Goal: Information Seeking & Learning: Learn about a topic

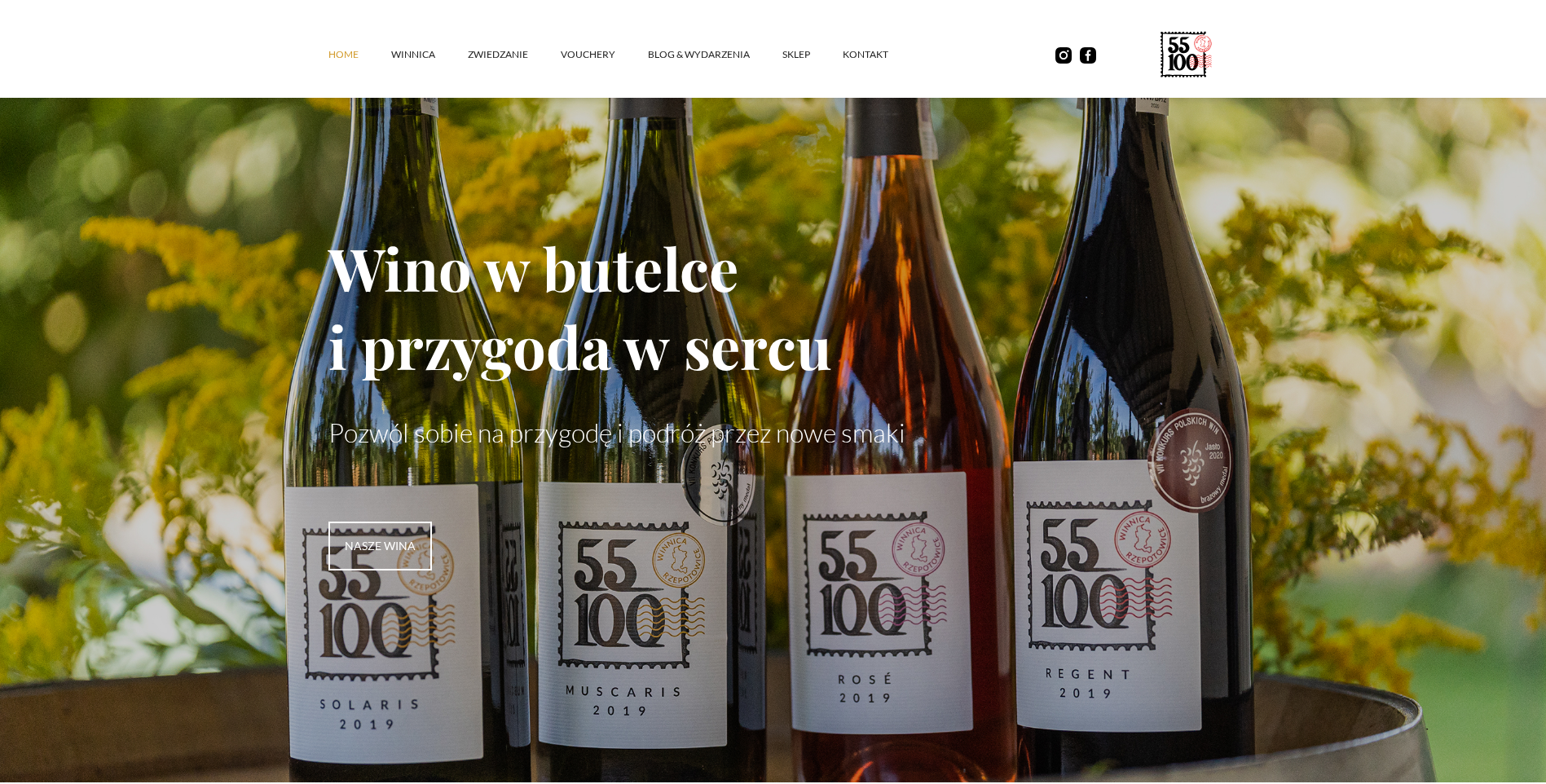
click at [339, 52] on link "Home" at bounding box center [359, 54] width 63 height 49
click at [804, 53] on link "SKLEP" at bounding box center [812, 54] width 61 height 49
click at [699, 55] on link "Blog & Wydarzenia" at bounding box center [715, 54] width 134 height 49
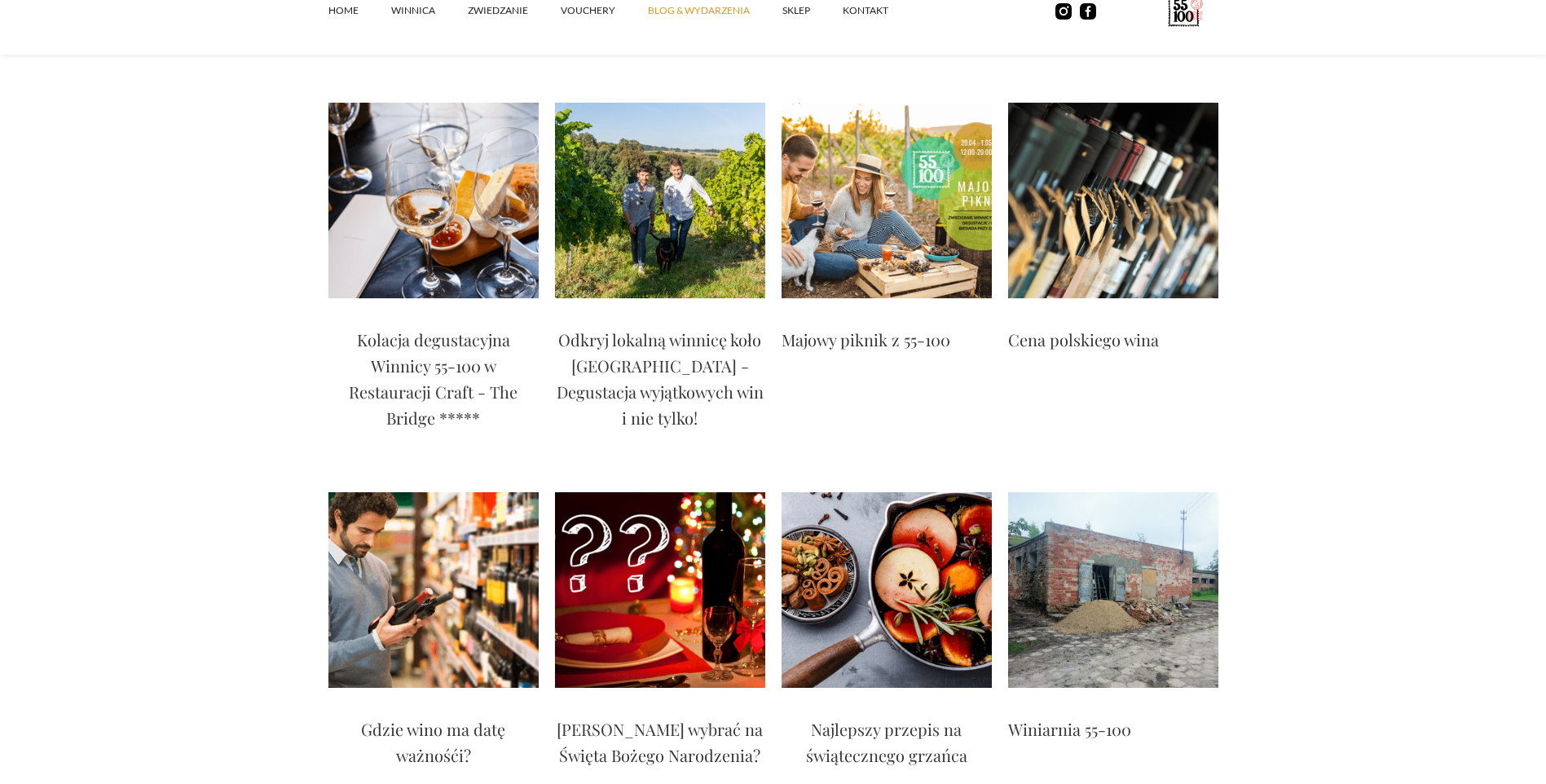
scroll to position [3503, 0]
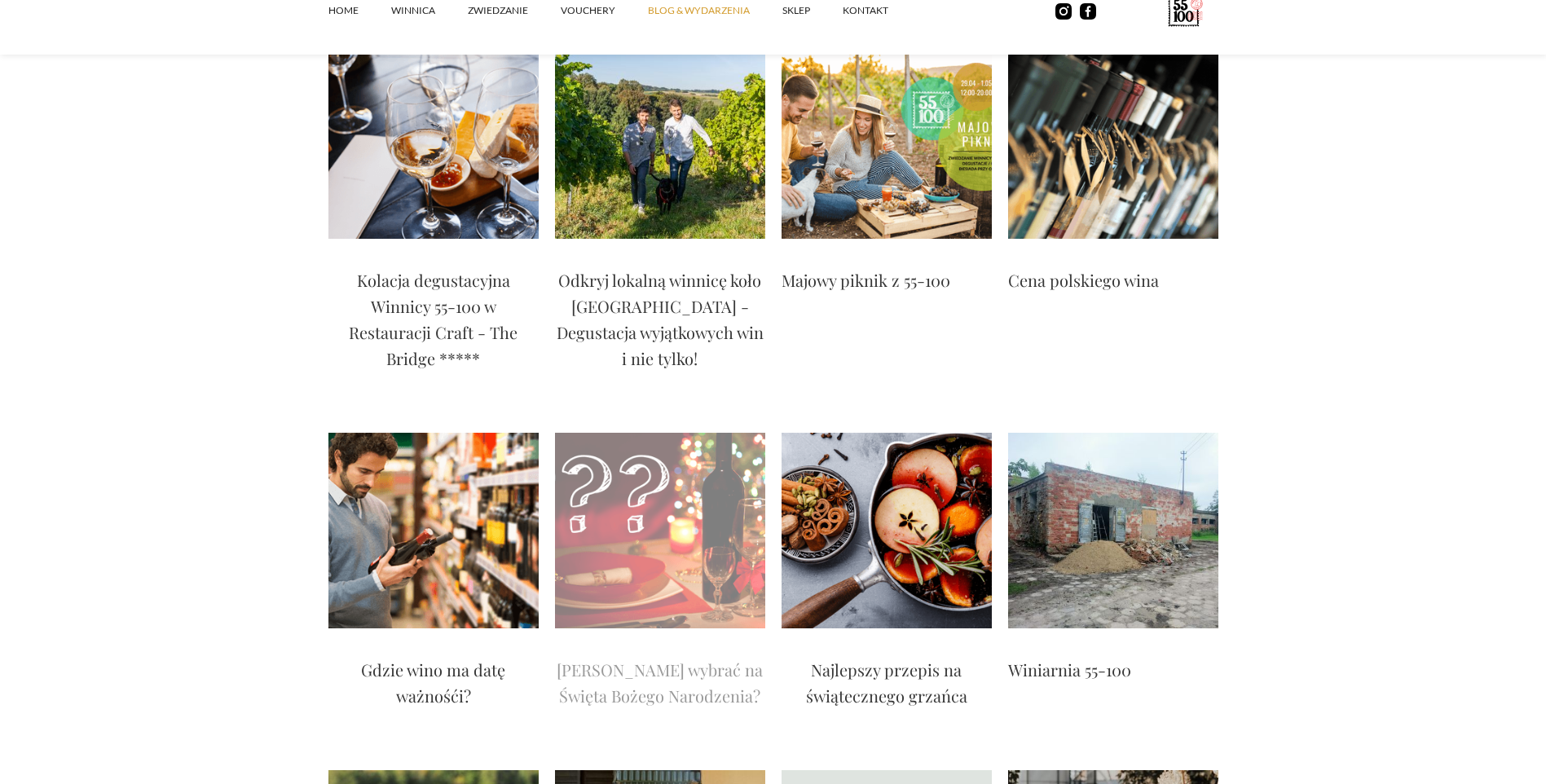
click at [656, 656] on p "Jakie wino wybrać na Święta Bożego Narodzenia?" at bounding box center [660, 682] width 210 height 53
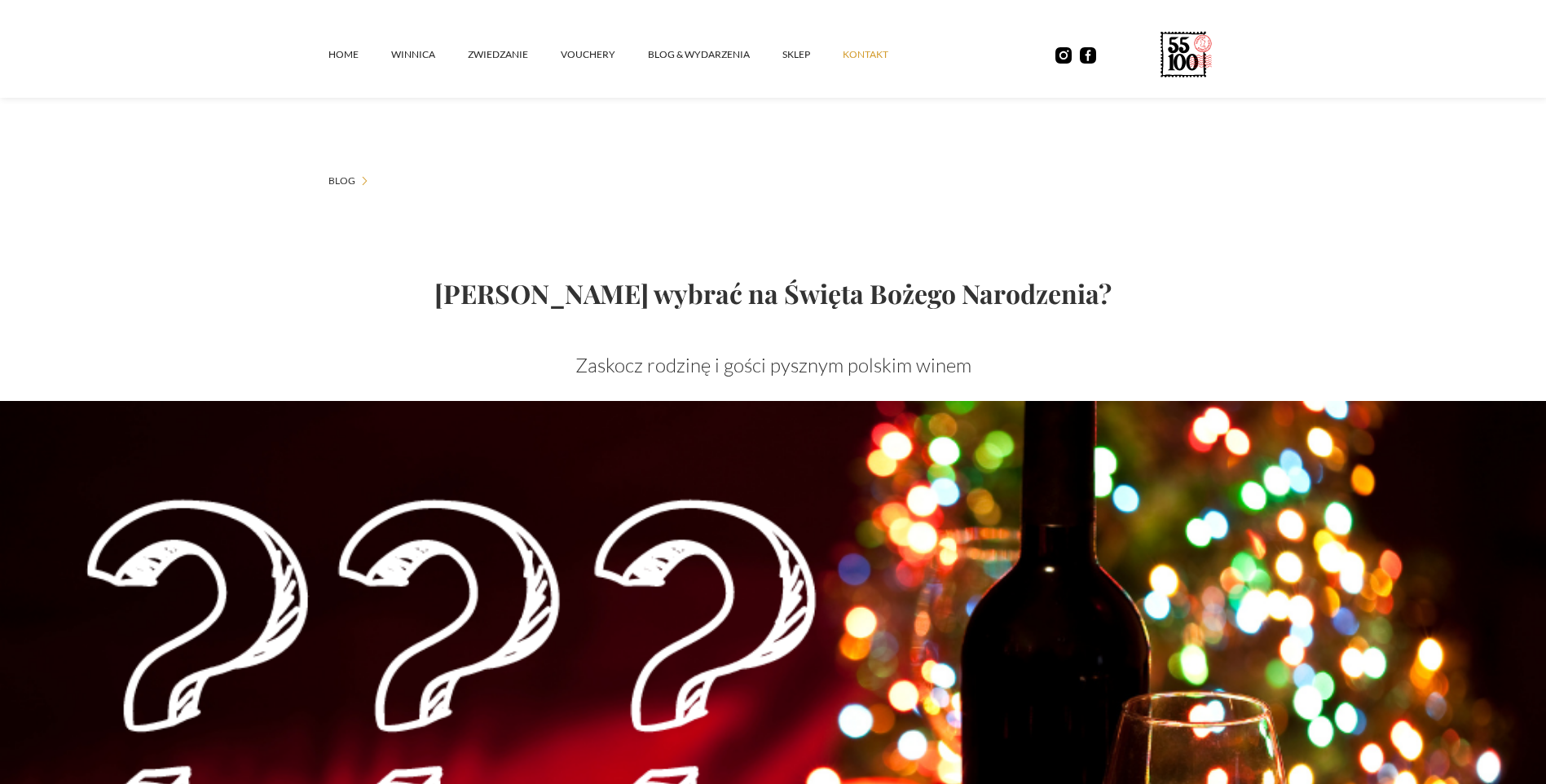
click at [874, 53] on link "kontakt" at bounding box center [881, 54] width 78 height 49
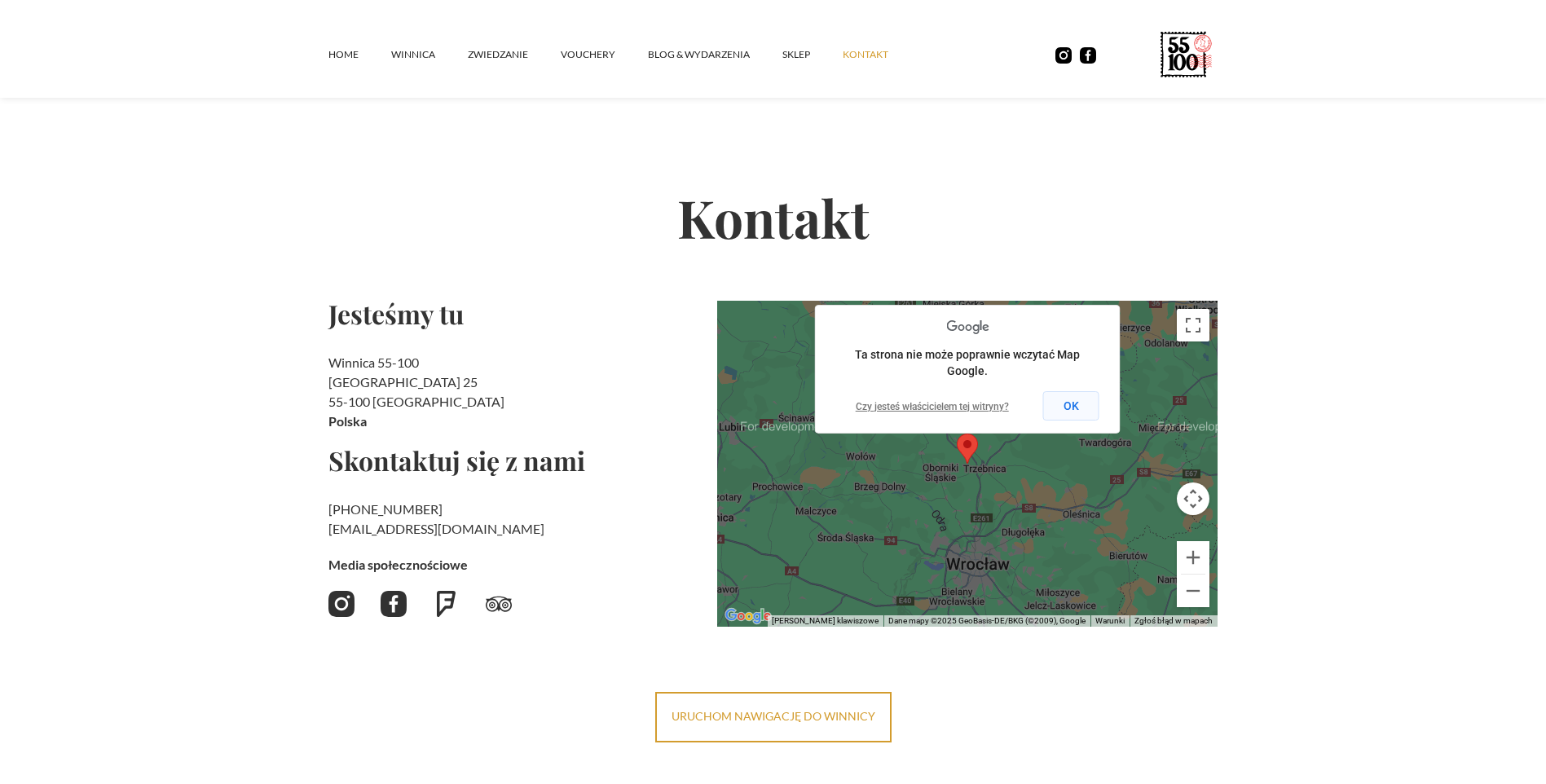
click at [1073, 404] on button "OK" at bounding box center [1072, 405] width 56 height 29
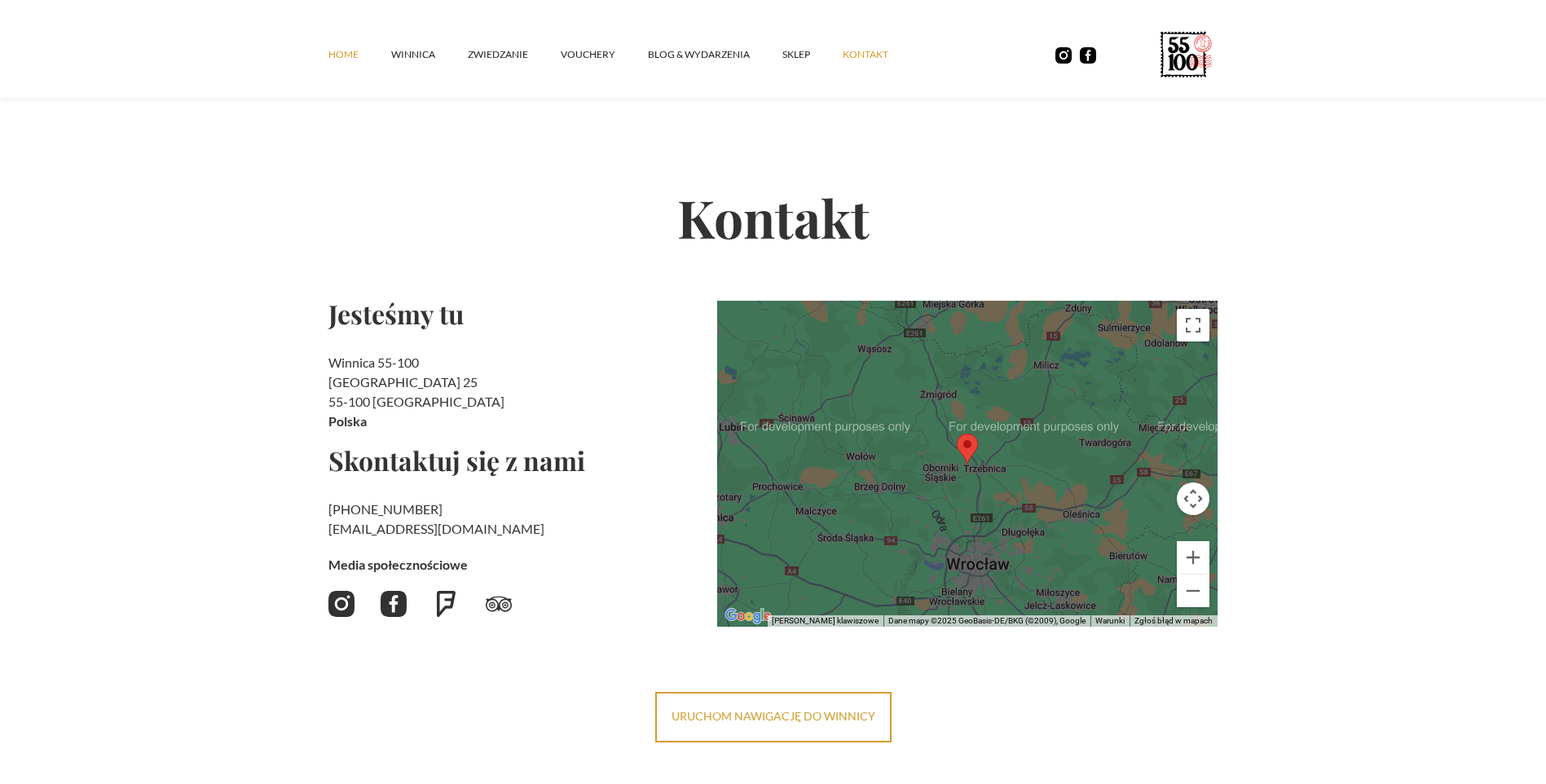
click at [338, 56] on link "Home" at bounding box center [359, 54] width 63 height 49
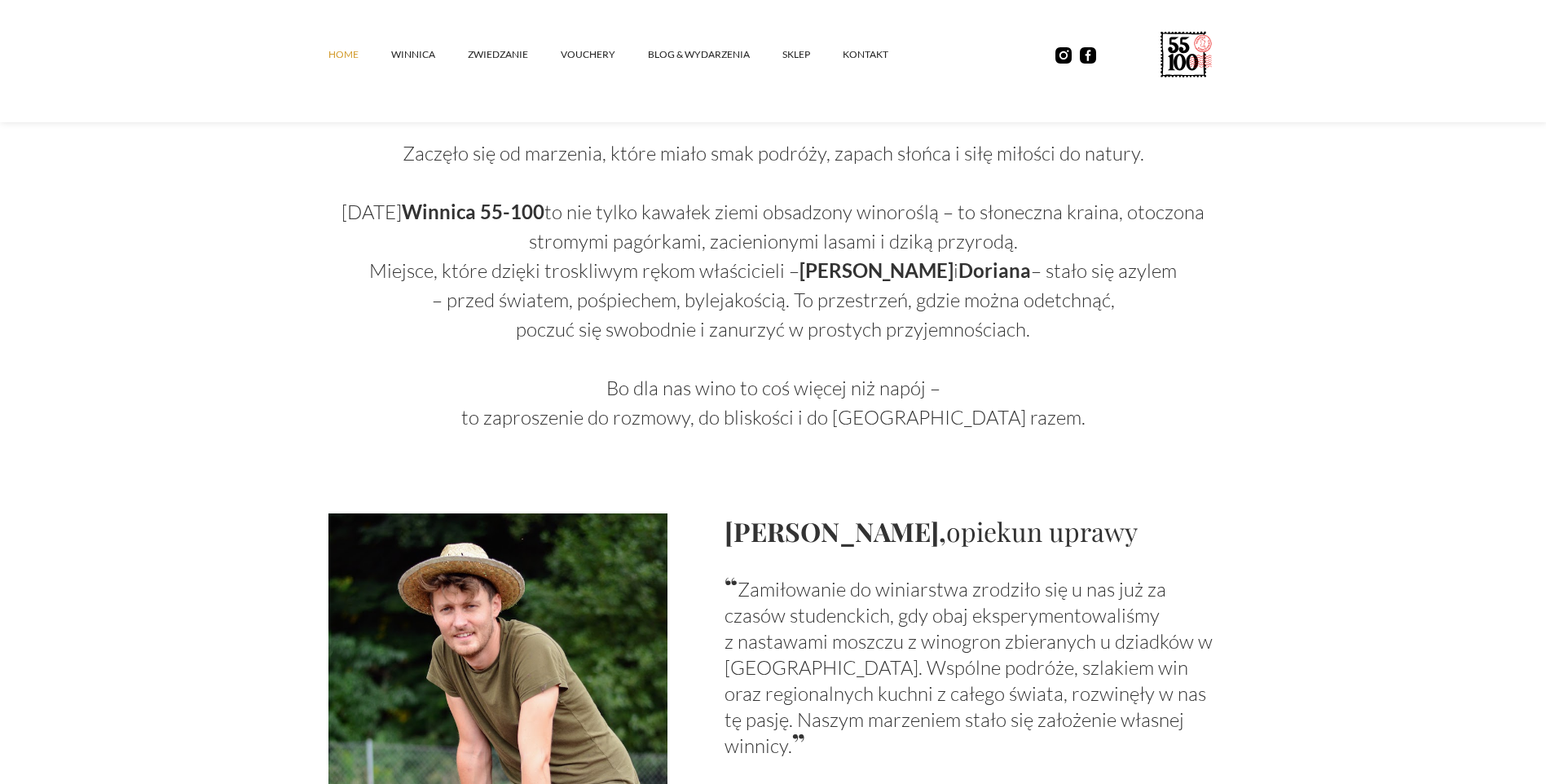
scroll to position [797, 0]
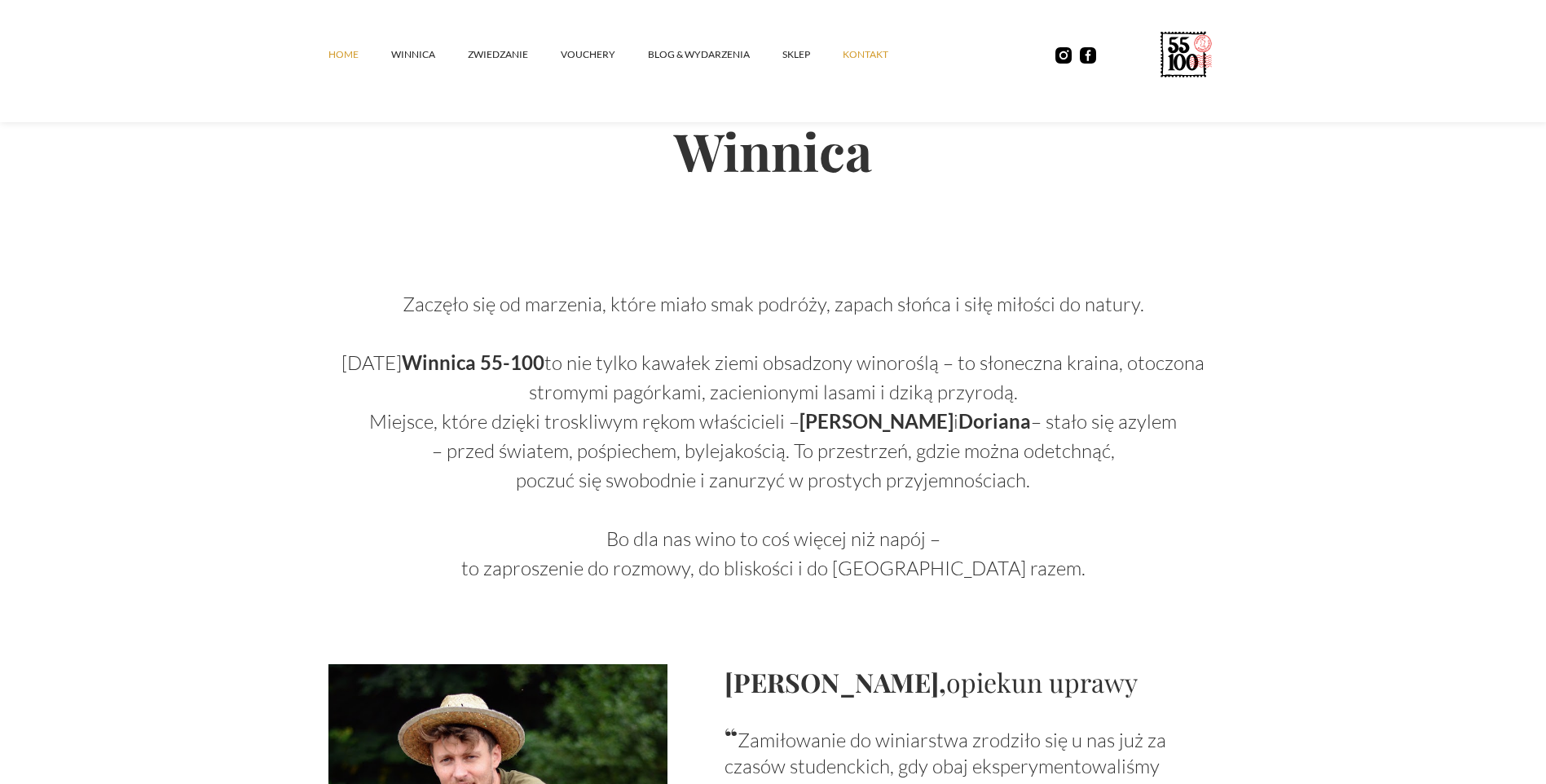
click at [861, 53] on link "kontakt" at bounding box center [881, 54] width 78 height 49
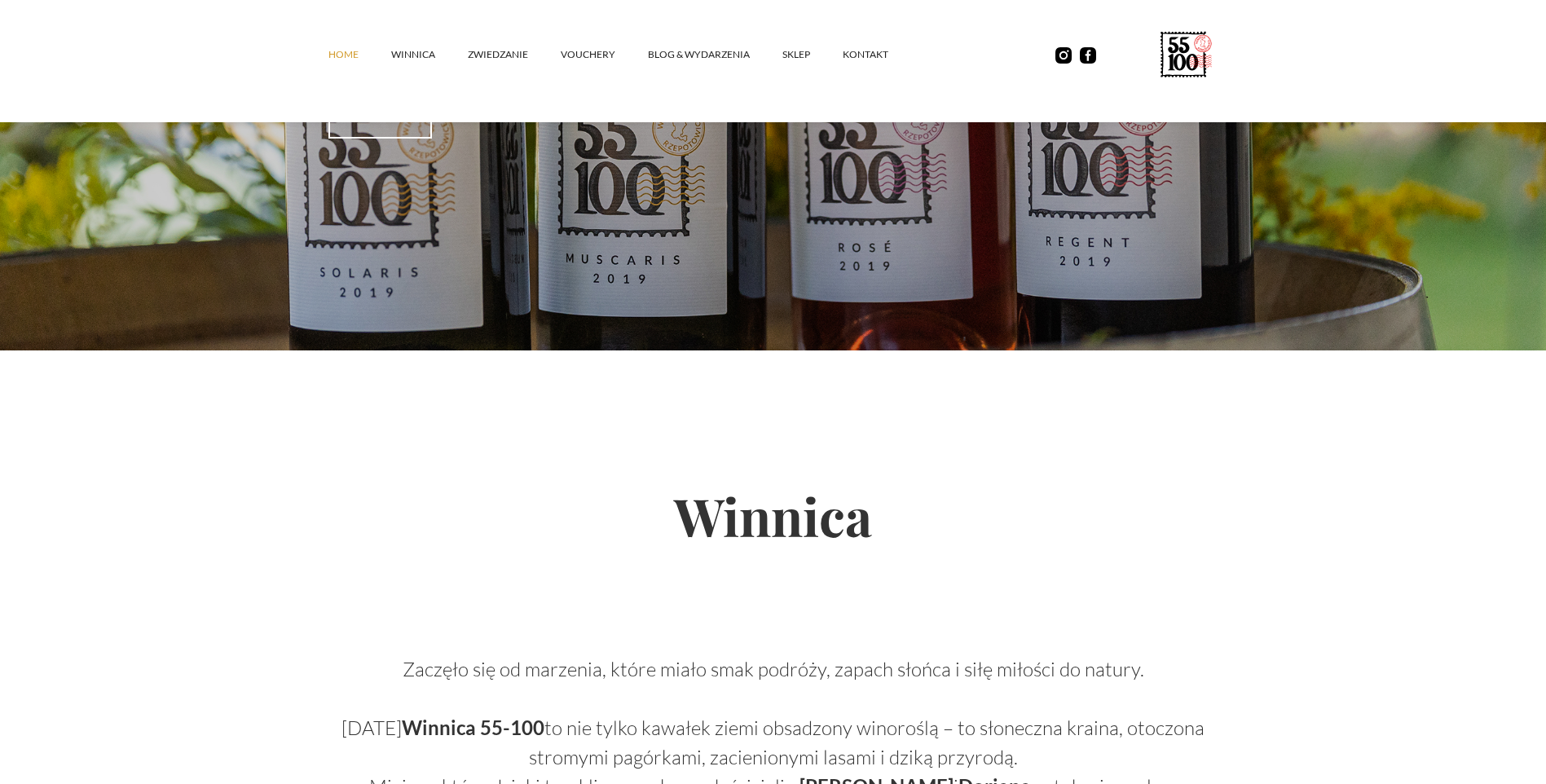
scroll to position [0, 0]
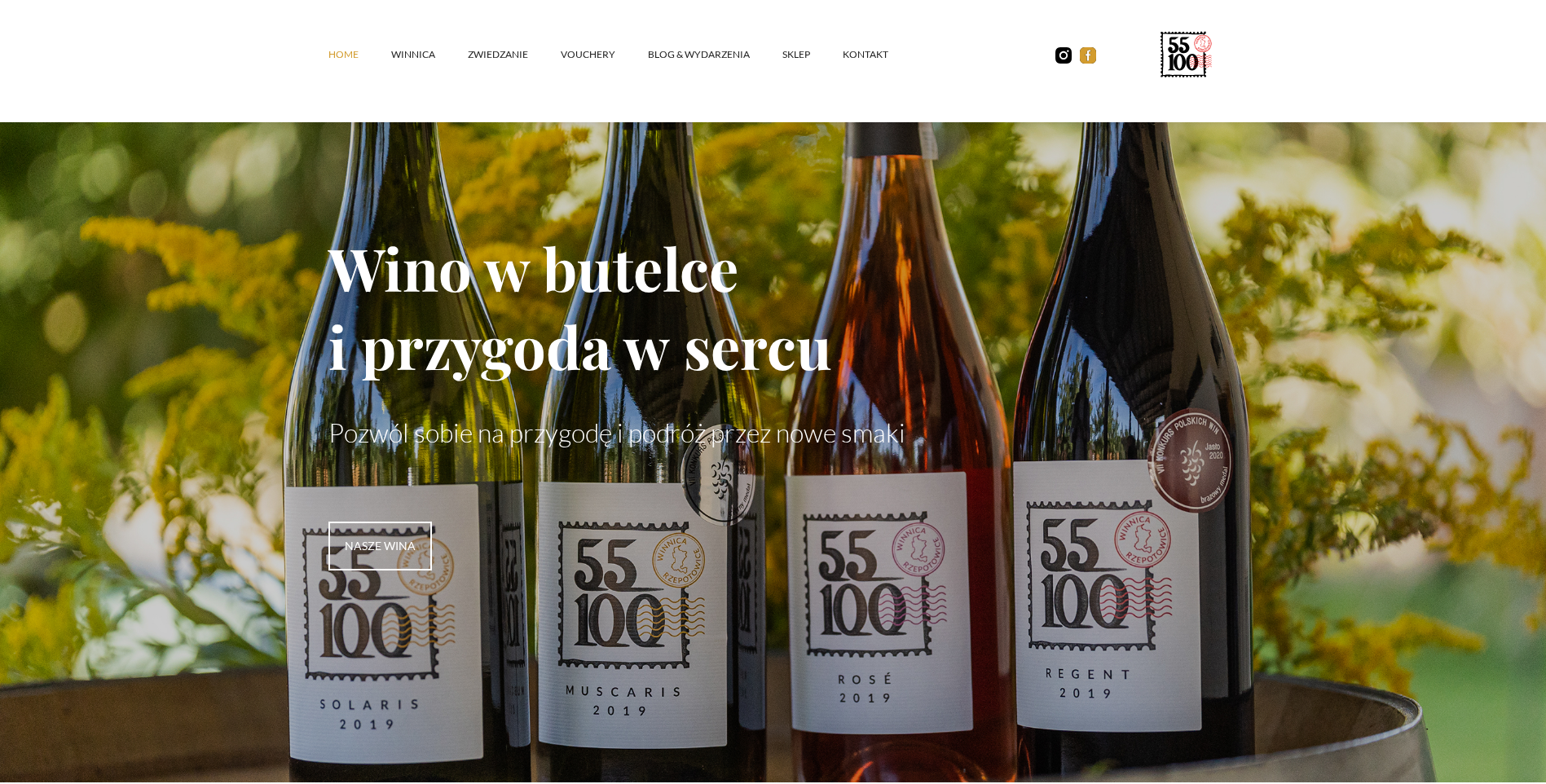
click at [1084, 54] on img at bounding box center [1088, 55] width 16 height 16
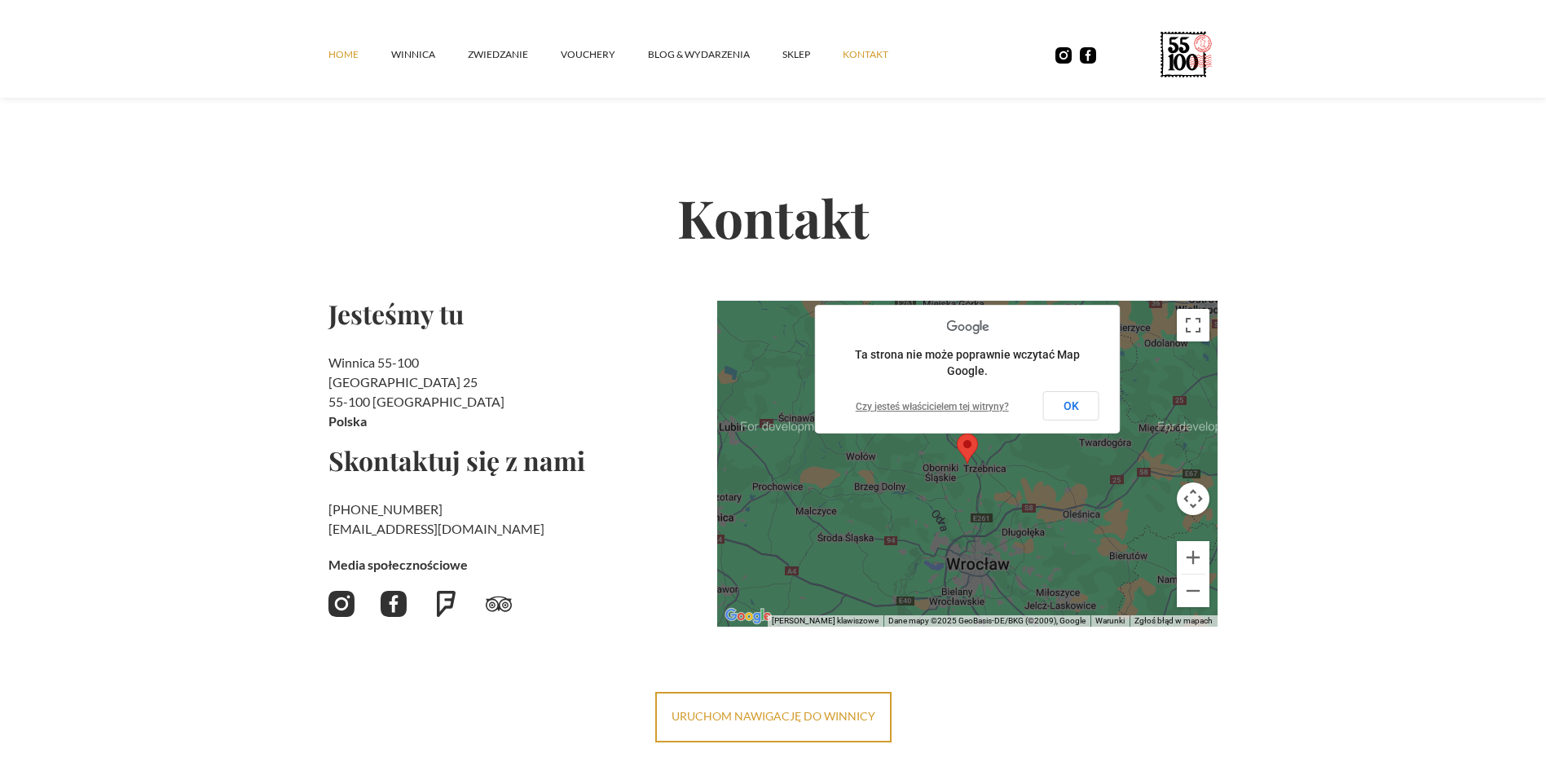
click at [345, 53] on link "Home" at bounding box center [359, 54] width 63 height 49
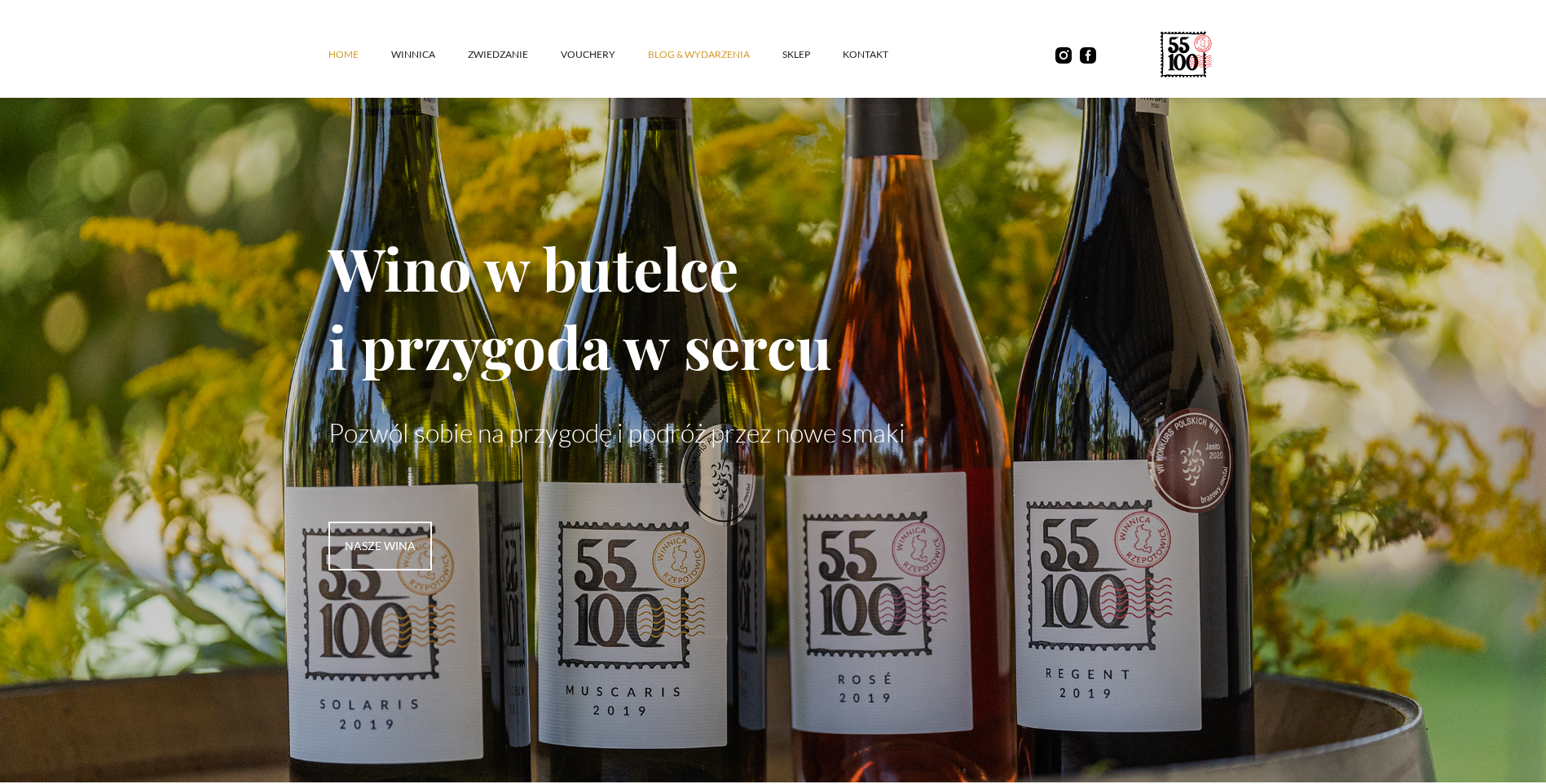
click at [688, 53] on link "Blog & Wydarzenia" at bounding box center [715, 54] width 134 height 49
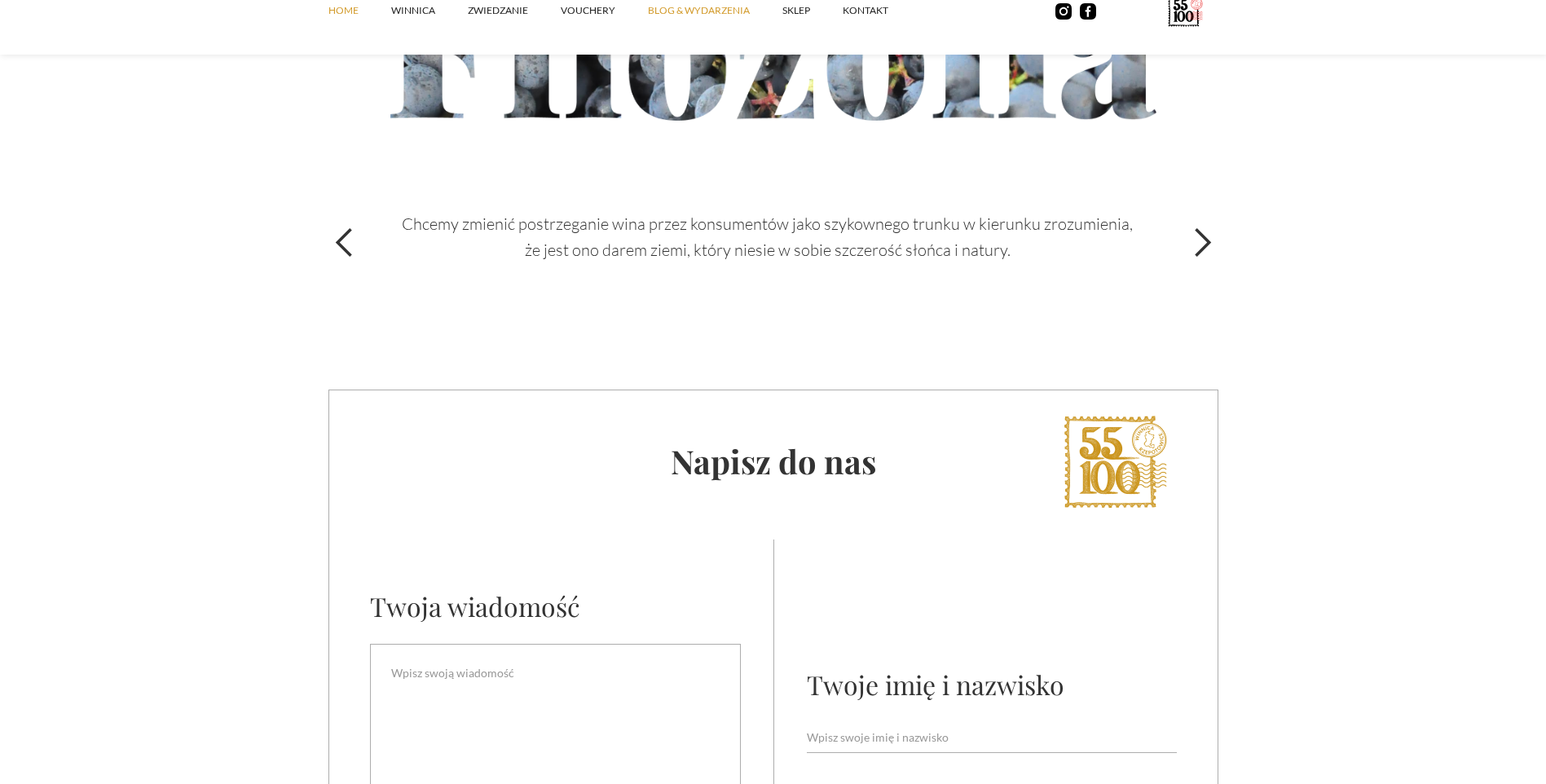
scroll to position [5522, 0]
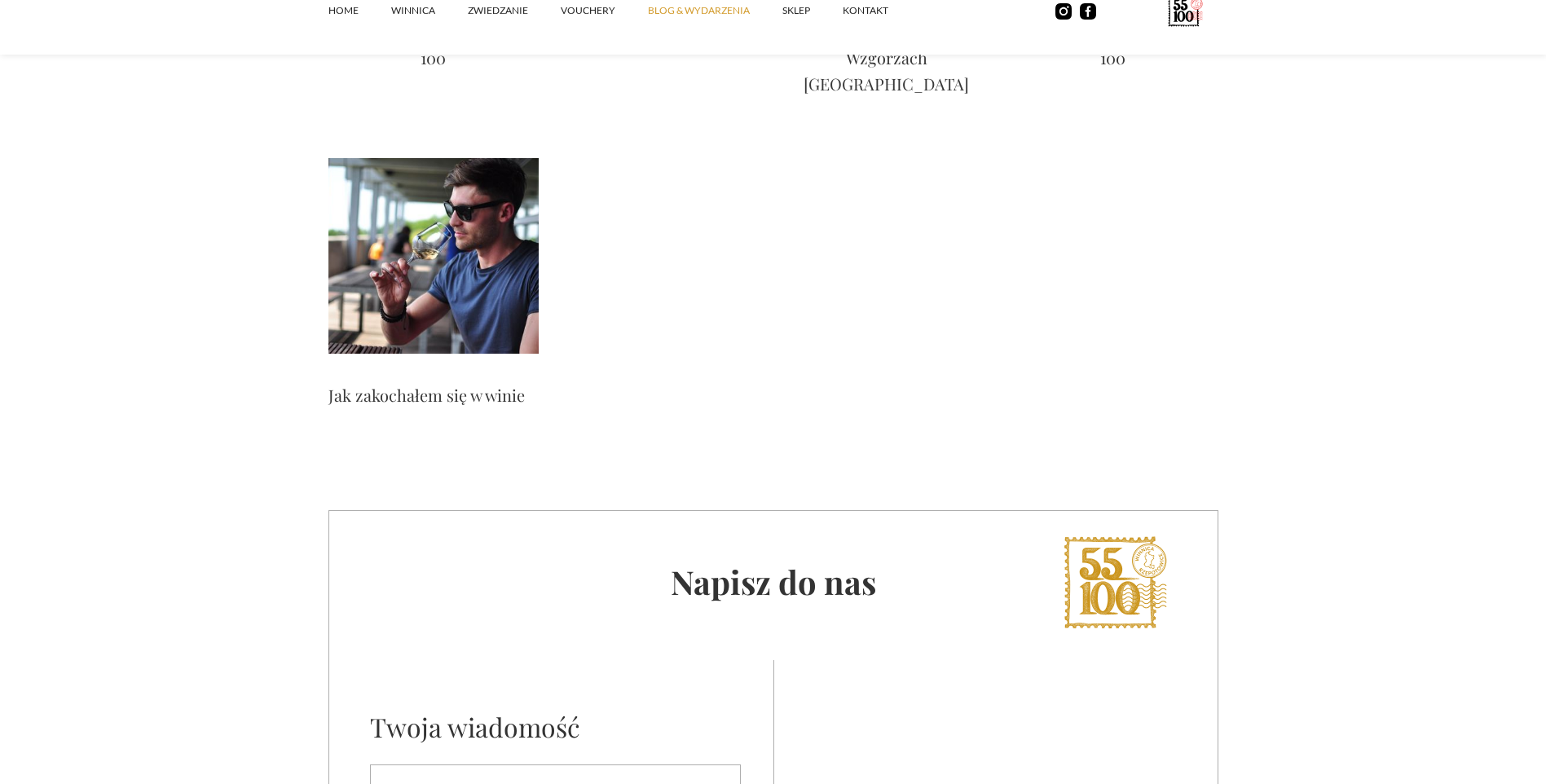
scroll to position [4430, 0]
